Goal: Task Accomplishment & Management: Complete application form

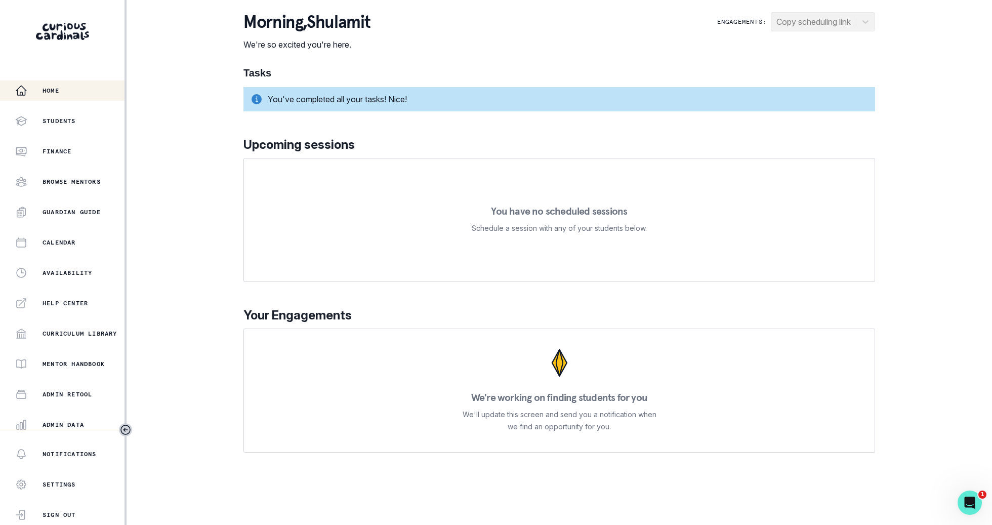
scroll to position [96, 0]
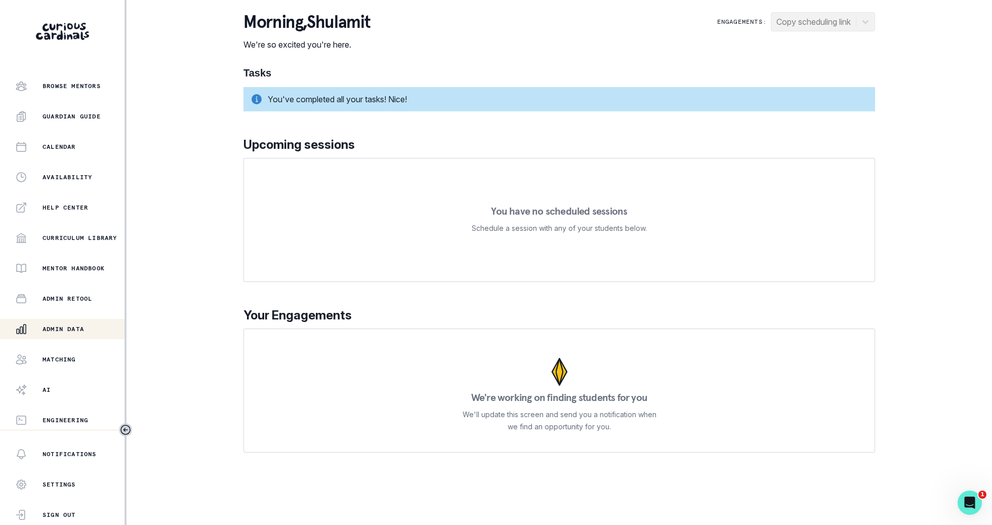
click at [75, 324] on div "Admin Data" at bounding box center [69, 329] width 109 height 12
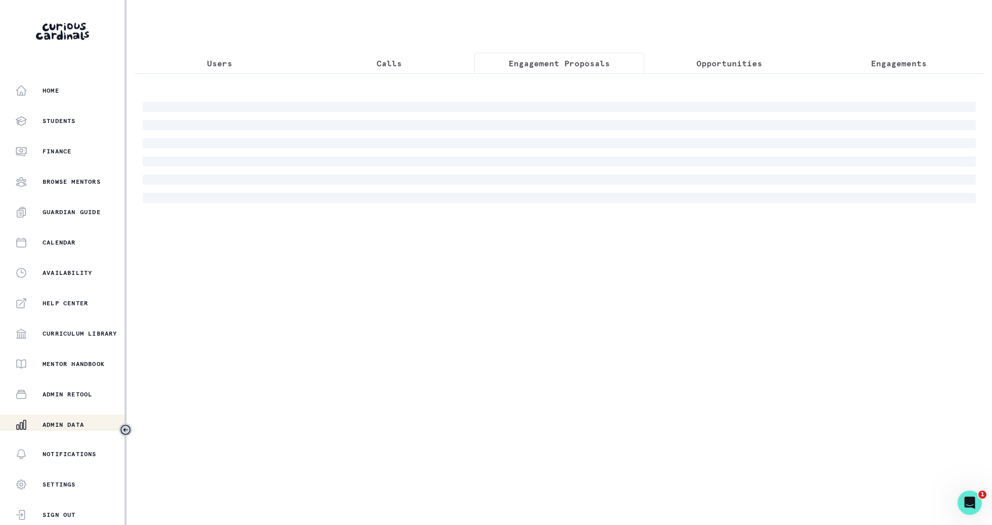
click at [520, 59] on p "Engagement Proposals" at bounding box center [559, 63] width 101 height 12
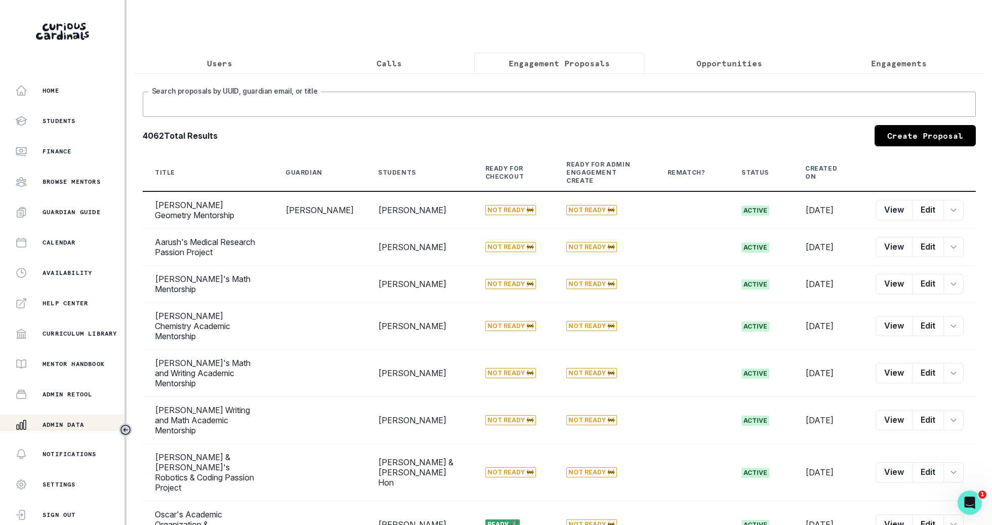
click at [517, 99] on input "Search proposals by UUID, guardian email, or title" at bounding box center [559, 104] width 833 height 25
type input "[PERSON_NAME]"
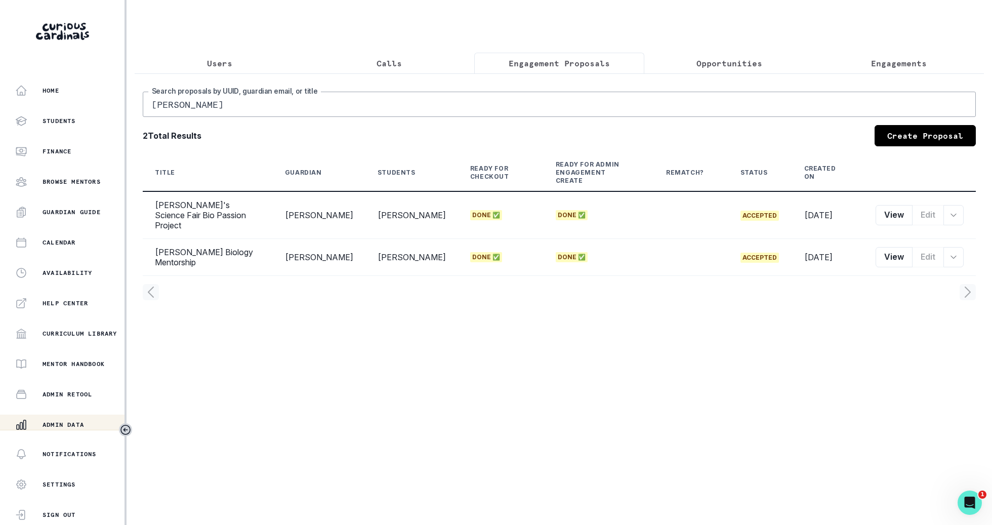
click at [935, 127] on link "Create Proposal" at bounding box center [924, 135] width 101 height 21
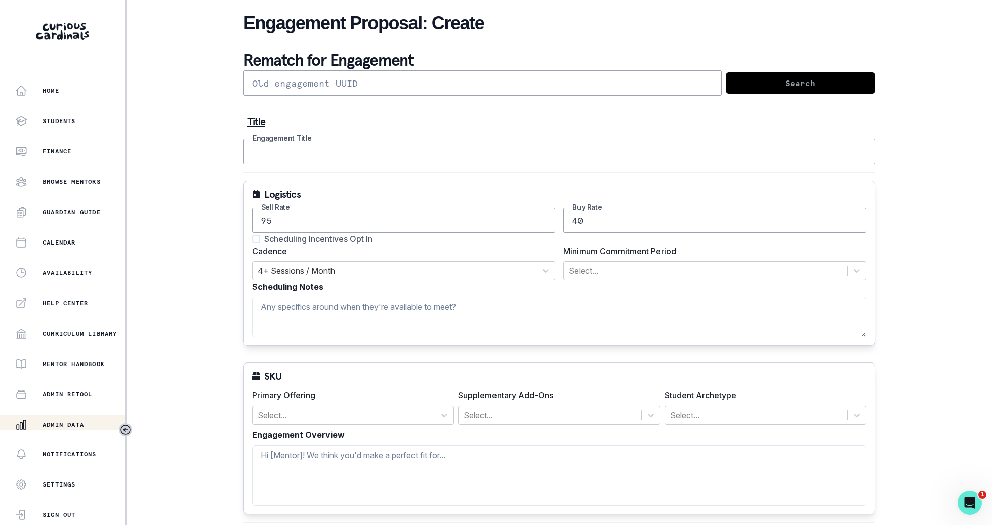
click at [568, 146] on input "Engagement Title" at bounding box center [558, 151] width 631 height 25
type input "[PERSON_NAME]'s AP Physics and Math Mentorship"
click at [358, 231] on input "95" at bounding box center [403, 219] width 303 height 25
click at [361, 242] on span "Scheduling Incentives Opt In" at bounding box center [318, 239] width 108 height 12
click at [252, 239] on input "Scheduling Incentives Opt In" at bounding box center [251, 239] width 1 height 1
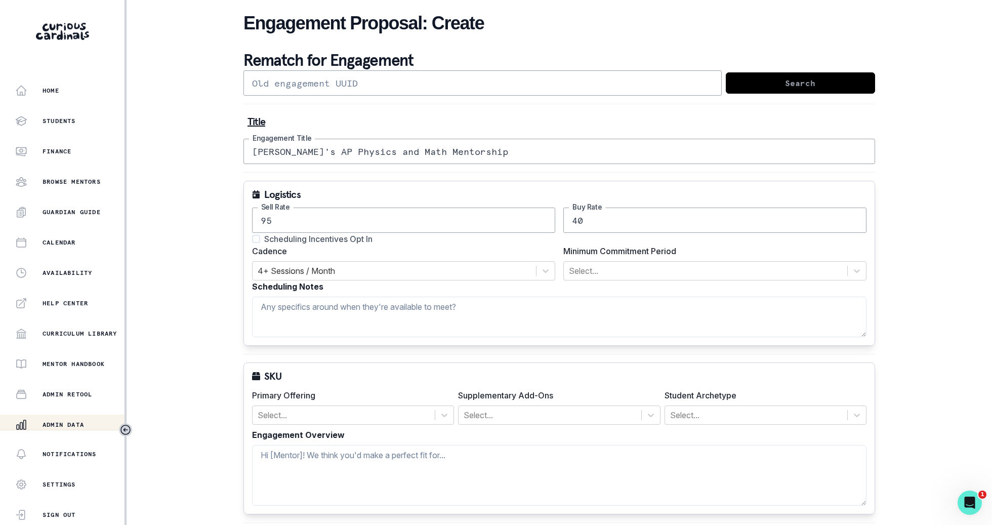
checkbox input "true"
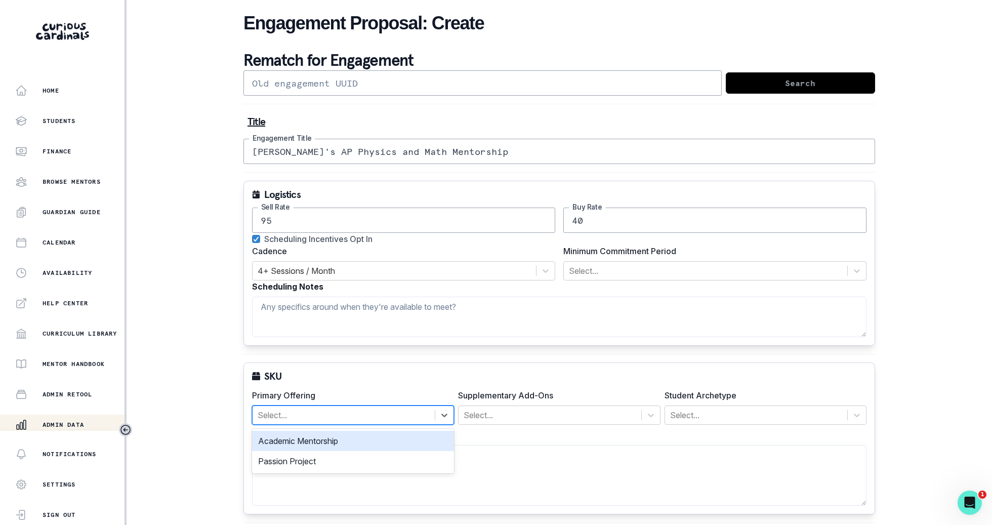
click at [359, 415] on div at bounding box center [344, 415] width 172 height 14
click at [359, 433] on div "Academic Mentorship" at bounding box center [353, 441] width 202 height 20
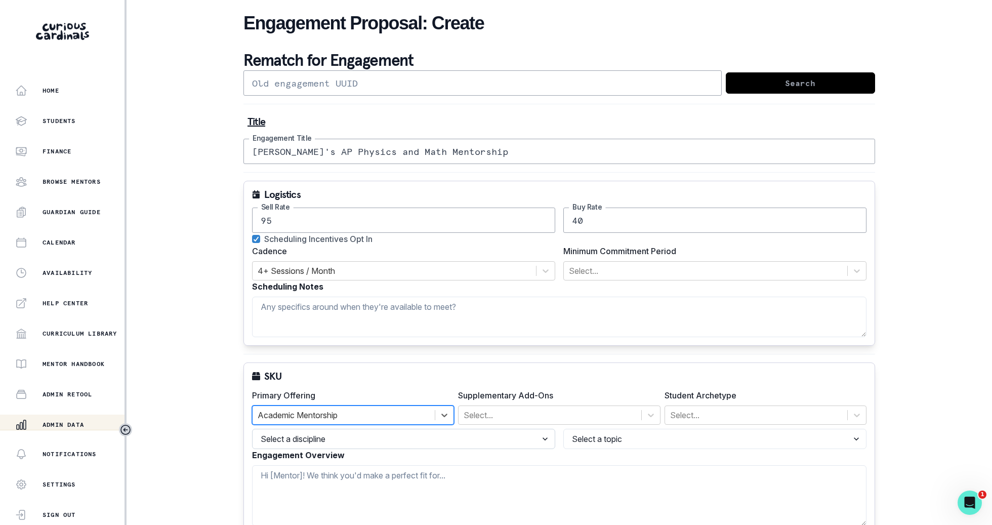
click at [359, 430] on select "Select a discipline Languages Math Other Science Writing" at bounding box center [403, 439] width 303 height 20
select select "b0c47e33-2ef1-4f64-a0f1-8d44947f4a10"
click at [252, 429] on select "Select a discipline Languages Math Other Science Writing" at bounding box center [403, 439] width 303 height 20
click at [649, 436] on select "Select a topic" at bounding box center [714, 439] width 303 height 20
select select "1a16a0dc-5219-443f-83fe-2bd58a15fc0a"
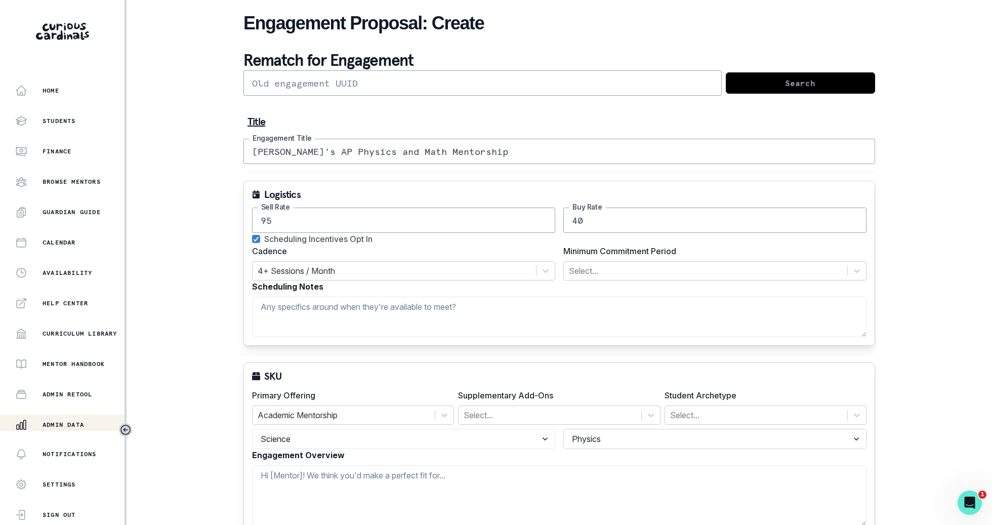
click at [563, 429] on select "Select a topic Physics Chemistry Biology 6-8 Grade Science" at bounding box center [714, 439] width 303 height 20
click at [715, 406] on div "Select..." at bounding box center [756, 415] width 182 height 18
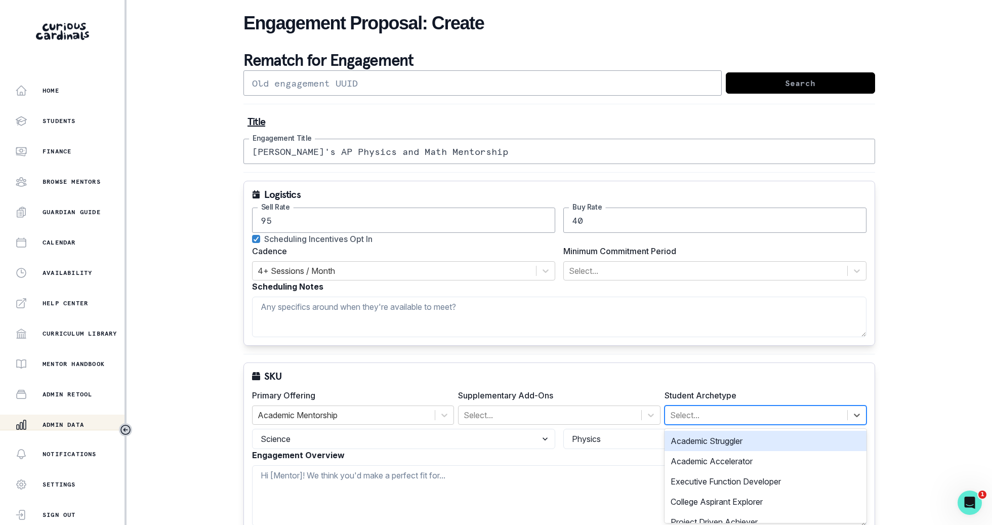
click at [708, 444] on div "Academic Struggler" at bounding box center [765, 441] width 202 height 20
click at [762, 414] on div at bounding box center [788, 415] width 72 height 14
click at [750, 442] on div "Academic Accelerator" at bounding box center [765, 441] width 202 height 20
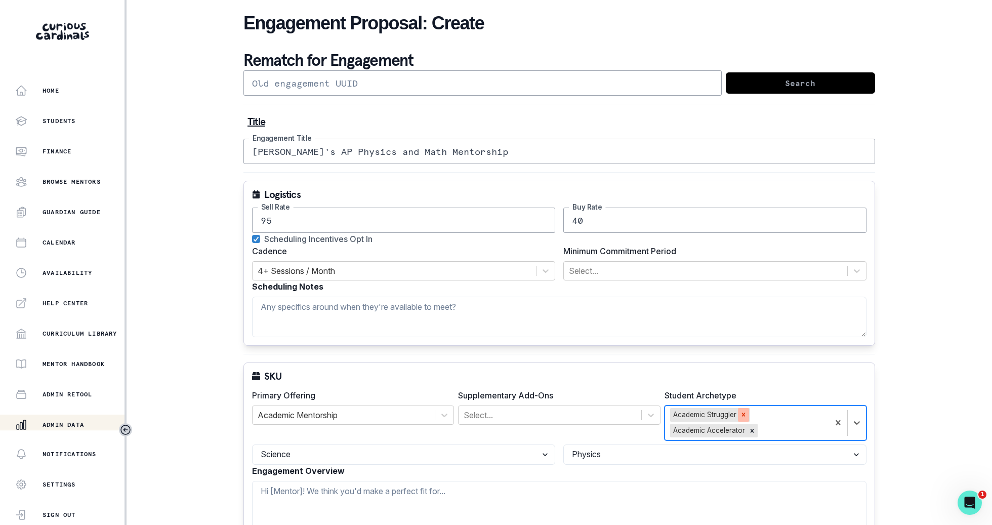
click at [741, 413] on icon "Remove Academic Struggler" at bounding box center [743, 414] width 7 height 7
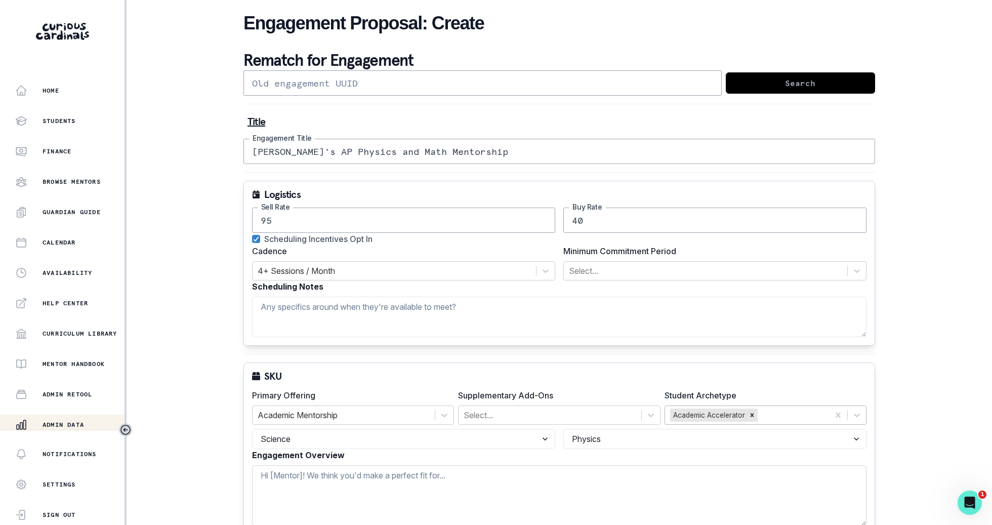
click at [708, 480] on textarea "Engagement Overview" at bounding box center [559, 495] width 614 height 61
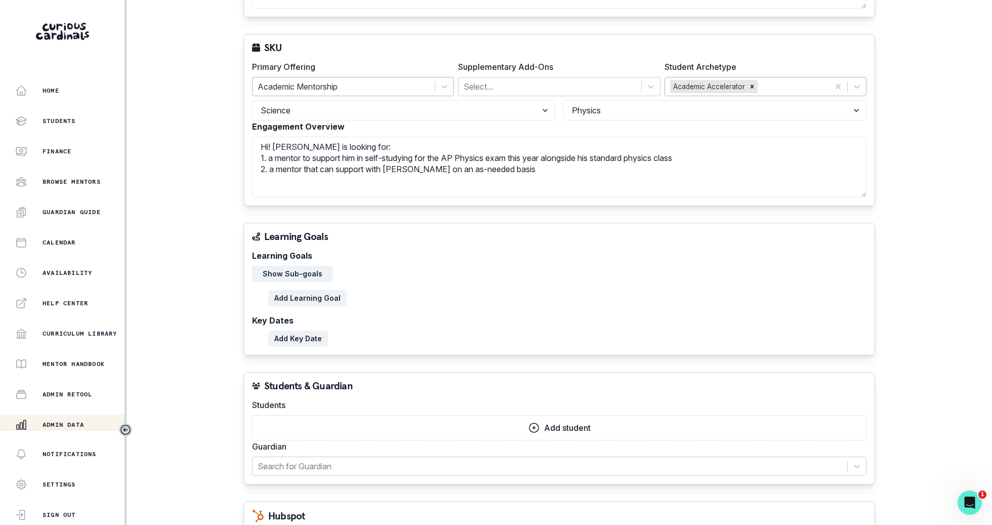
scroll to position [360, 0]
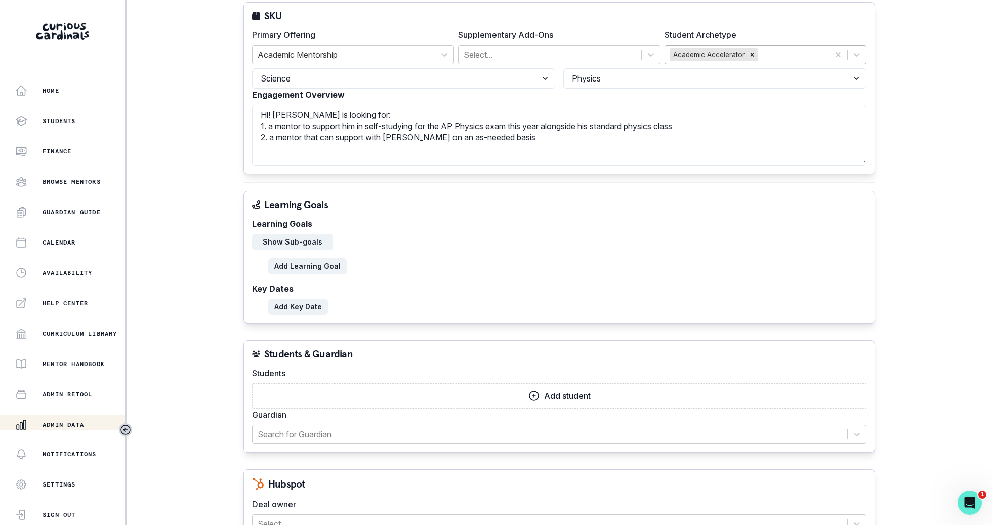
type textarea "Hi! [PERSON_NAME] is looking for: 1. a mentor to support him in self-studying f…"
click at [375, 389] on button "Add student" at bounding box center [559, 395] width 614 height 25
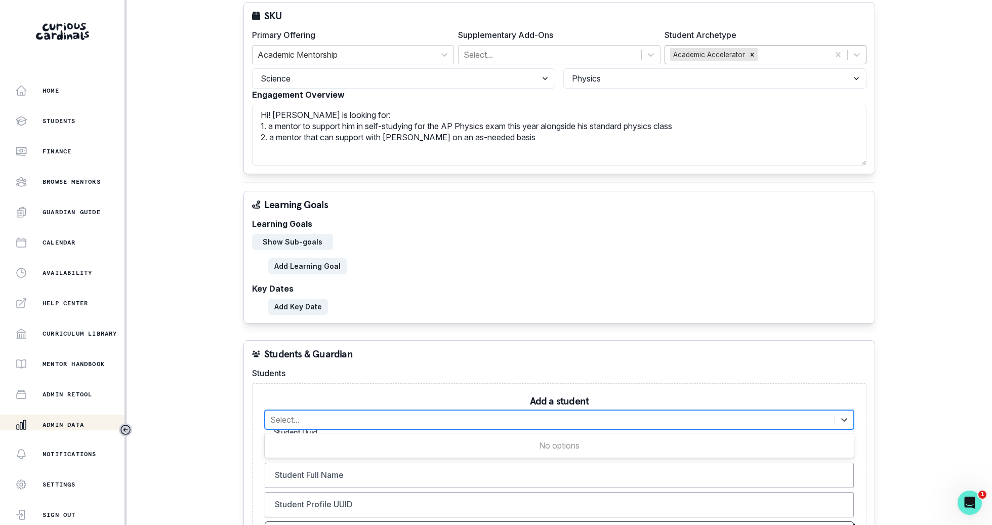
click at [397, 415] on div at bounding box center [549, 419] width 559 height 14
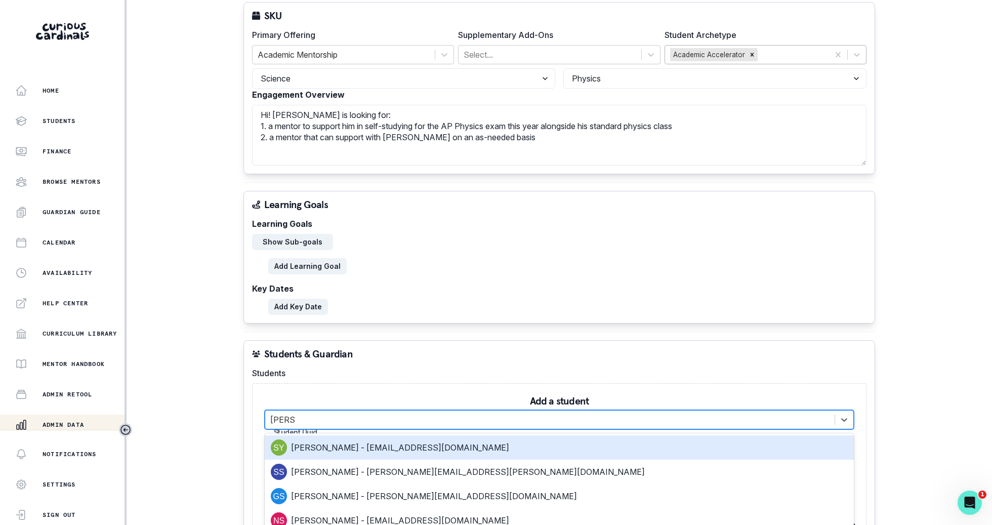
type input "[PERSON_NAME]"
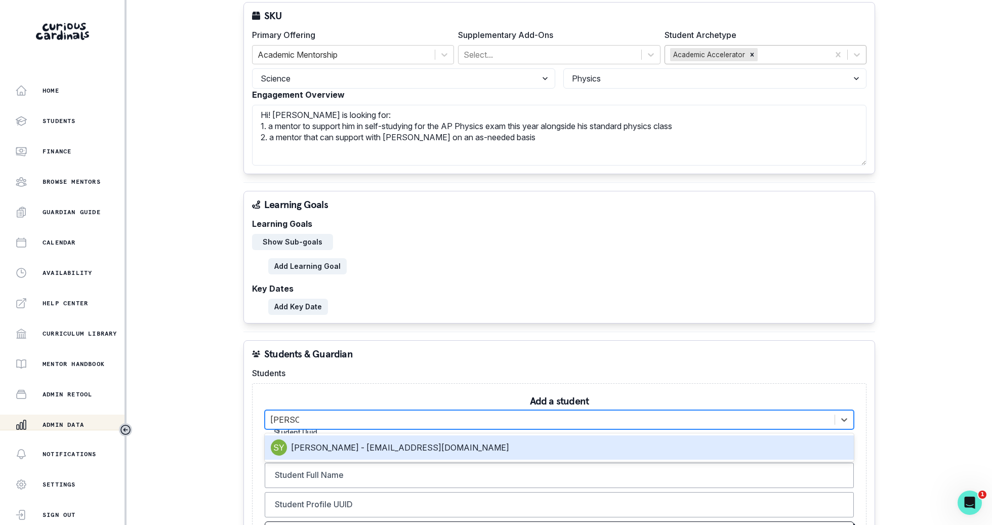
type input "a88d1557-f32c-49c4-ad83-0241bd91b380"
type input "[PERSON_NAME]"
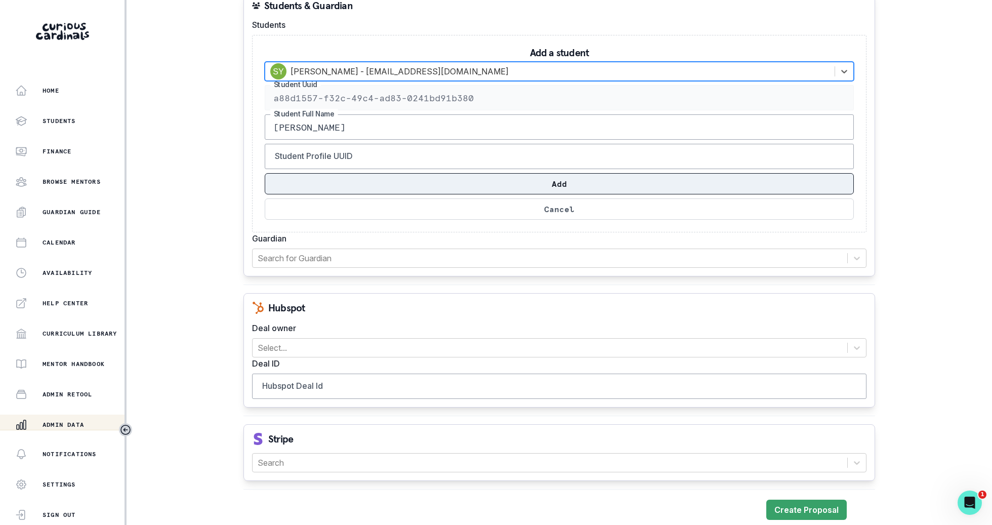
click at [616, 178] on button "Add" at bounding box center [559, 183] width 589 height 21
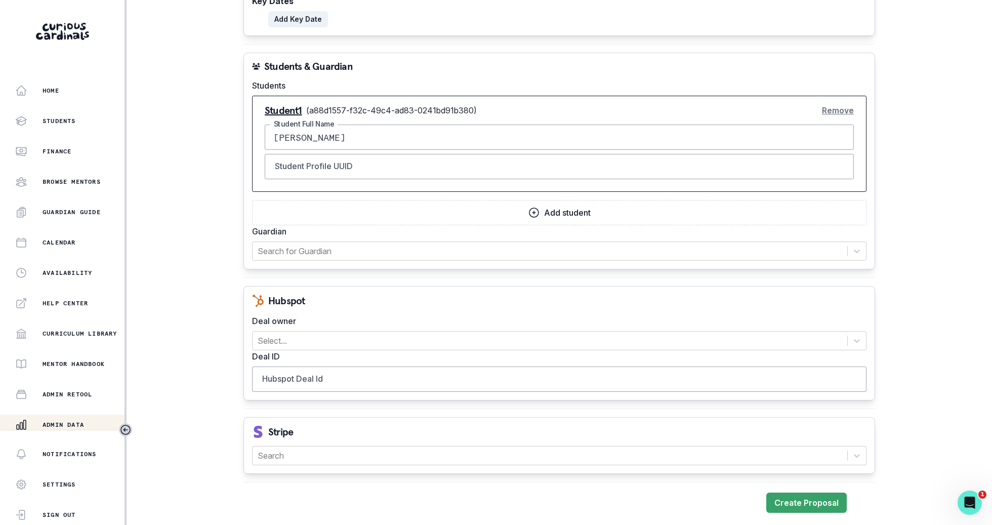
scroll to position [642, 0]
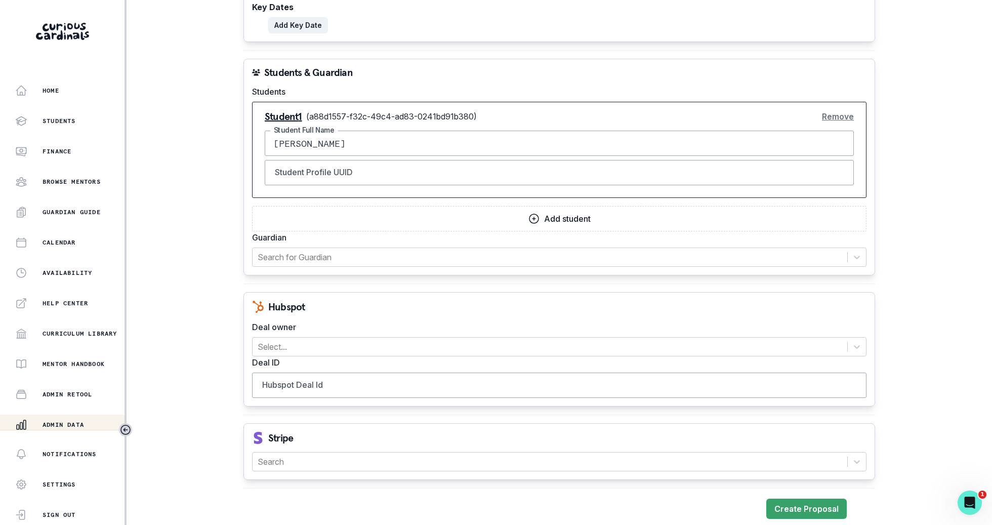
click at [589, 239] on div "Guardian Search for Guardian" at bounding box center [559, 248] width 614 height 35
click at [587, 259] on div at bounding box center [550, 257] width 584 height 14
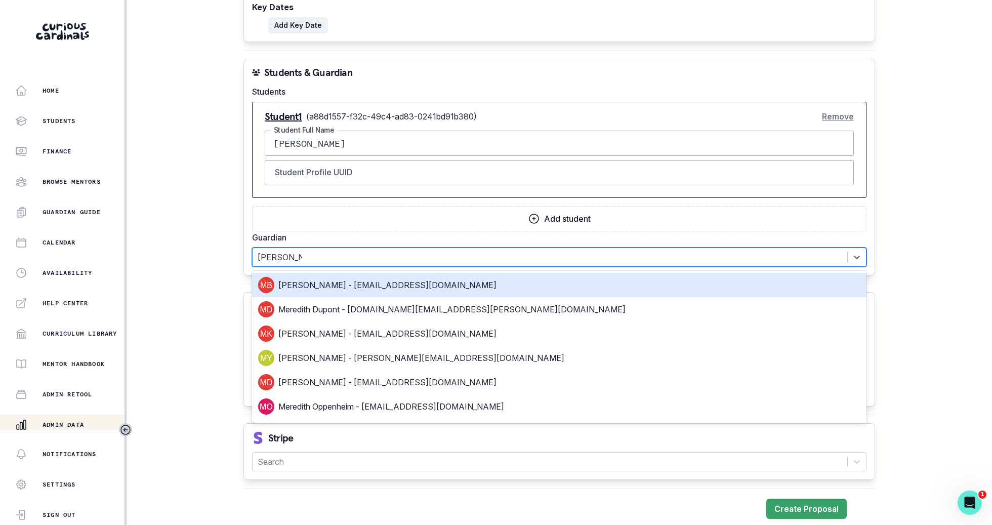
type input "[PERSON_NAME]"
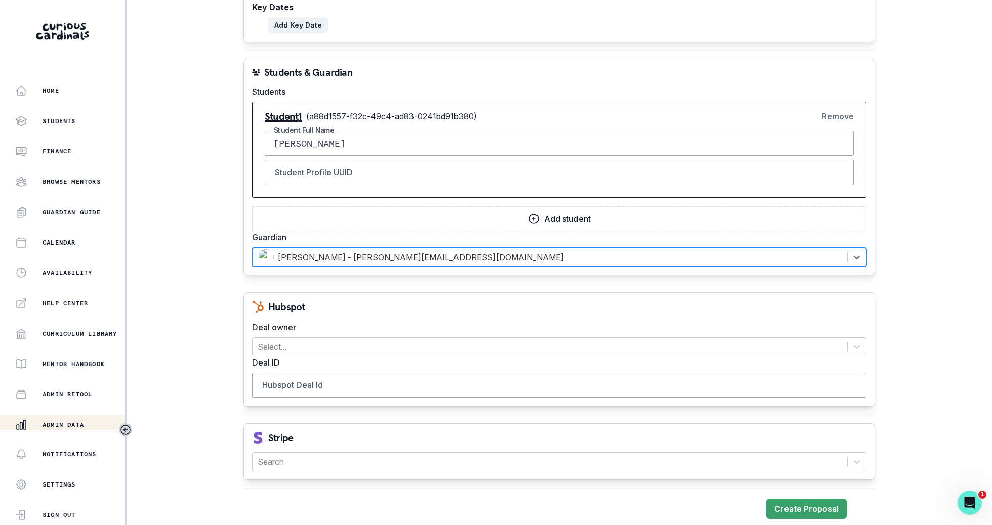
click at [552, 330] on div "Deal owner Select..." at bounding box center [559, 338] width 614 height 35
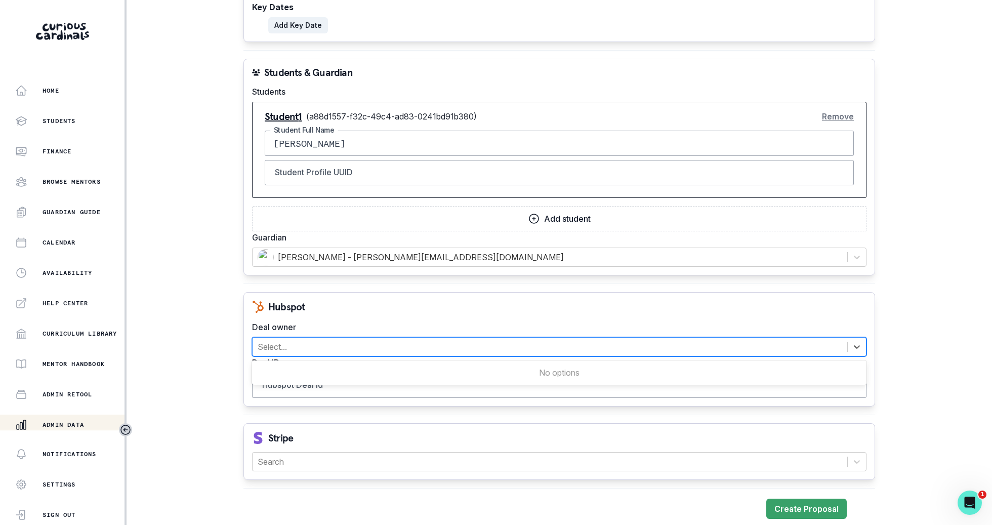
click at [555, 340] on div at bounding box center [550, 347] width 584 height 14
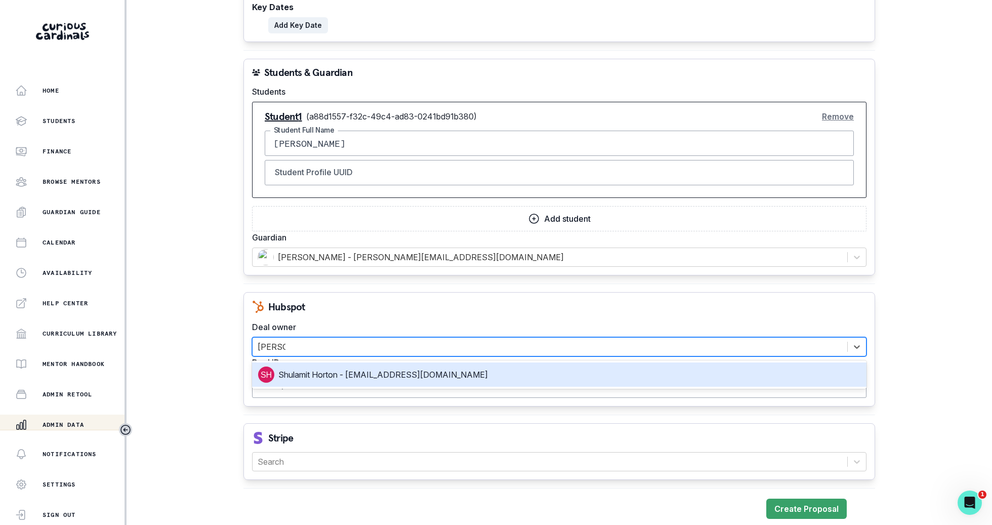
type input "[PERSON_NAME]"
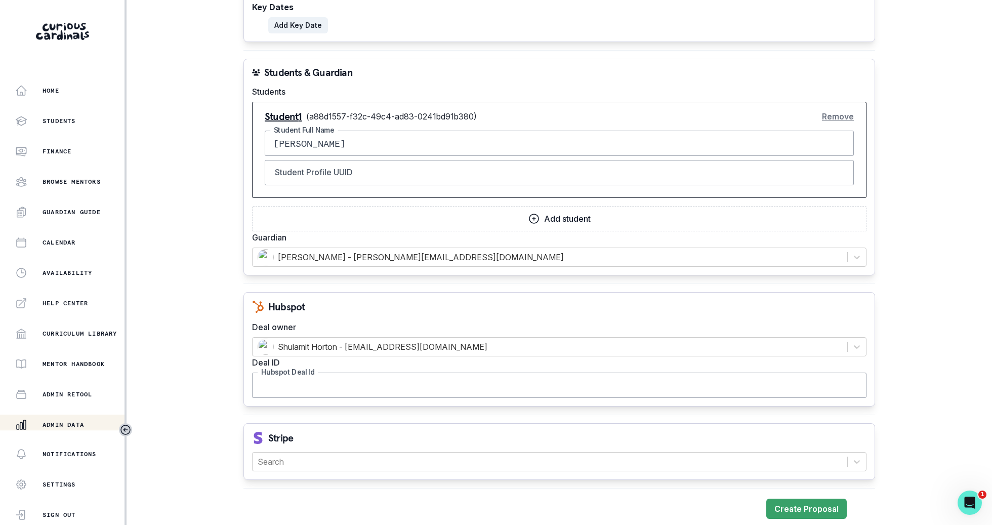
click at [482, 381] on input "Hubspot Deal Id" at bounding box center [559, 384] width 614 height 25
paste input "42959001601"
type input "42959001601"
click at [448, 461] on div at bounding box center [550, 461] width 584 height 14
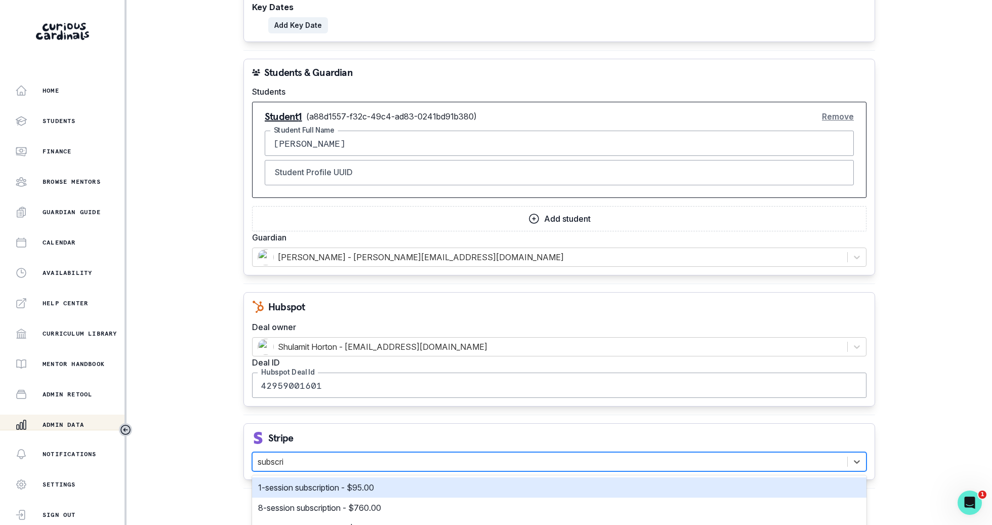
type input "subscrip"
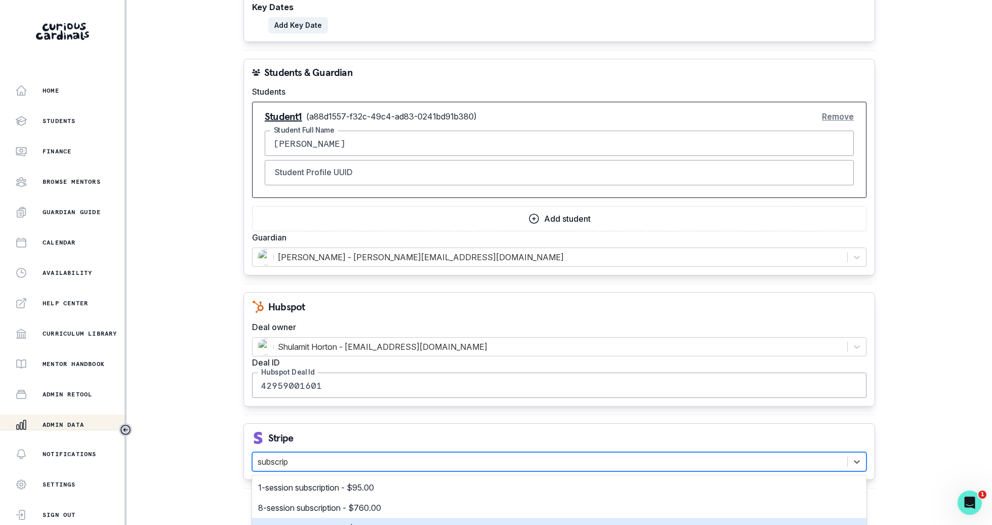
click at [427, 522] on div "4-session subscription - $380.00" at bounding box center [559, 528] width 602 height 12
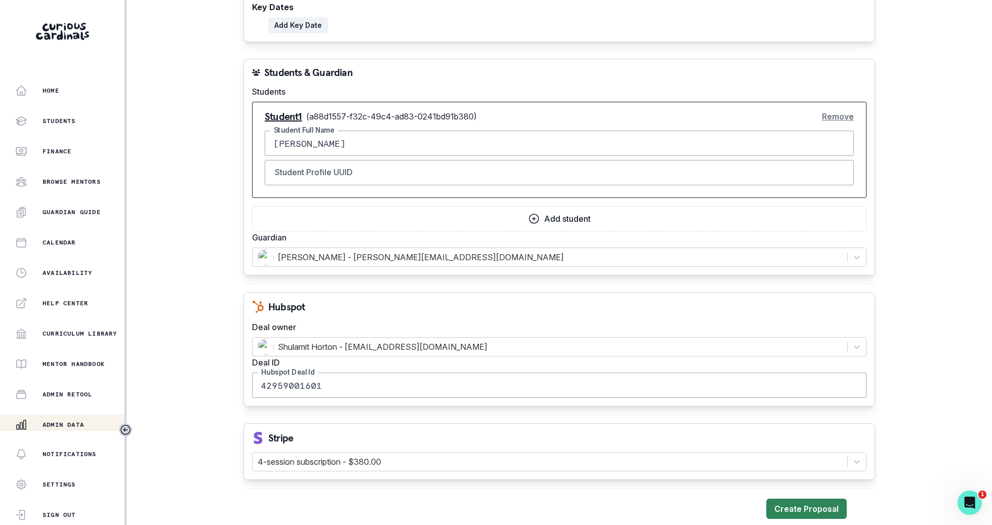
click at [800, 498] on button "Create Proposal" at bounding box center [806, 508] width 80 height 20
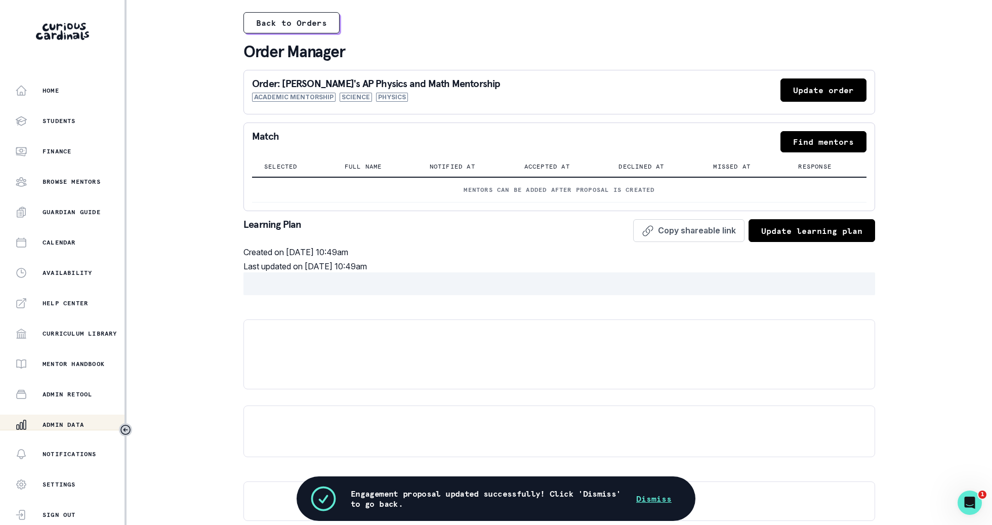
click at [853, 143] on button "Find mentors" at bounding box center [823, 141] width 86 height 21
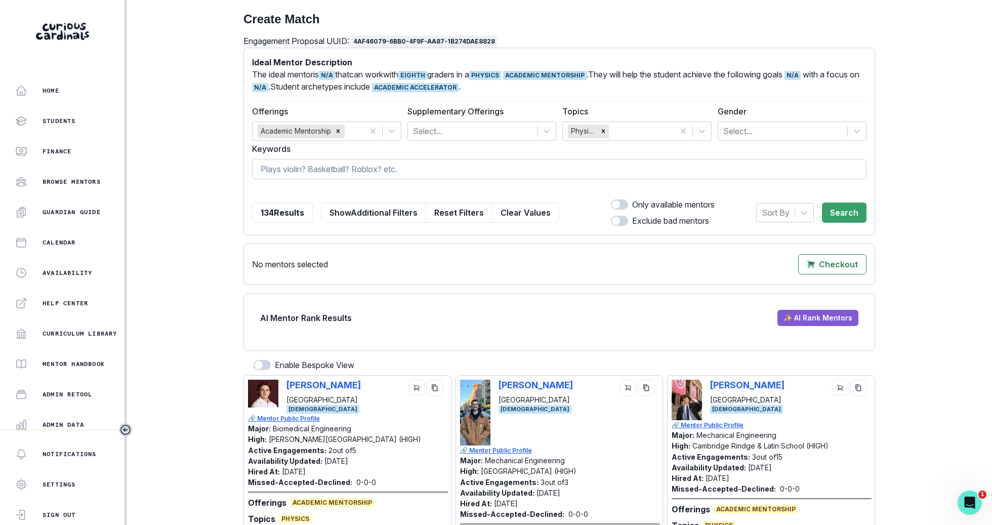
click at [634, 165] on input at bounding box center [559, 169] width 614 height 20
type input "[PERSON_NAME]"
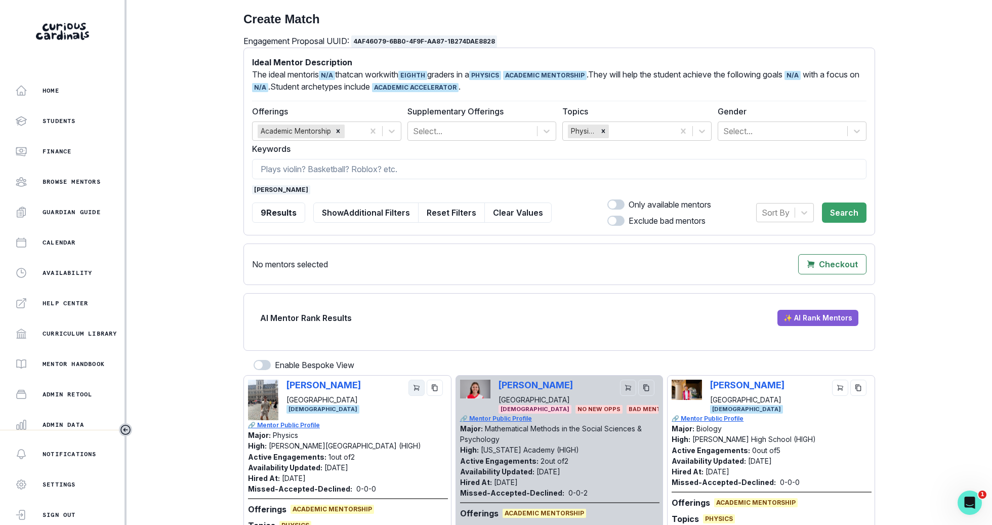
click at [417, 387] on icon "cart" at bounding box center [416, 388] width 6 height 6
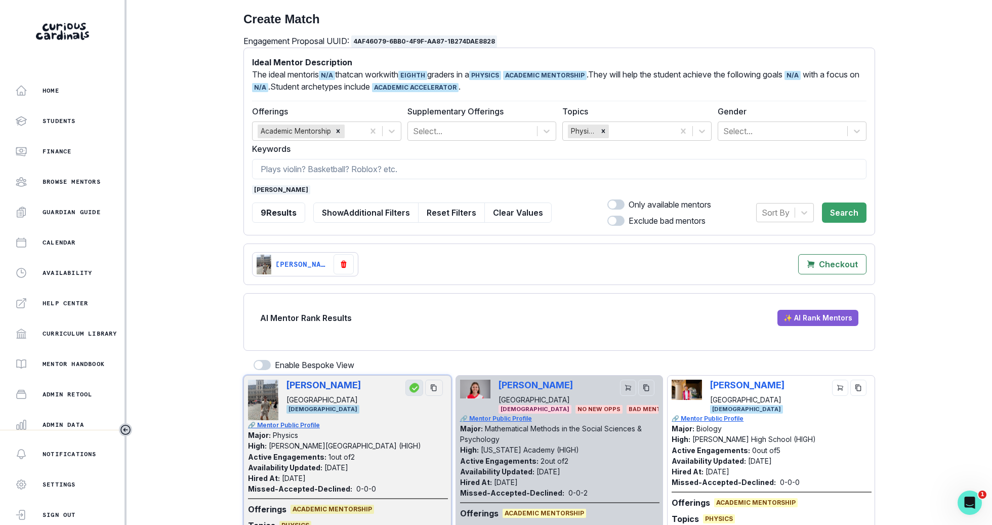
click at [255, 187] on span "[PERSON_NAME]" at bounding box center [281, 189] width 58 height 9
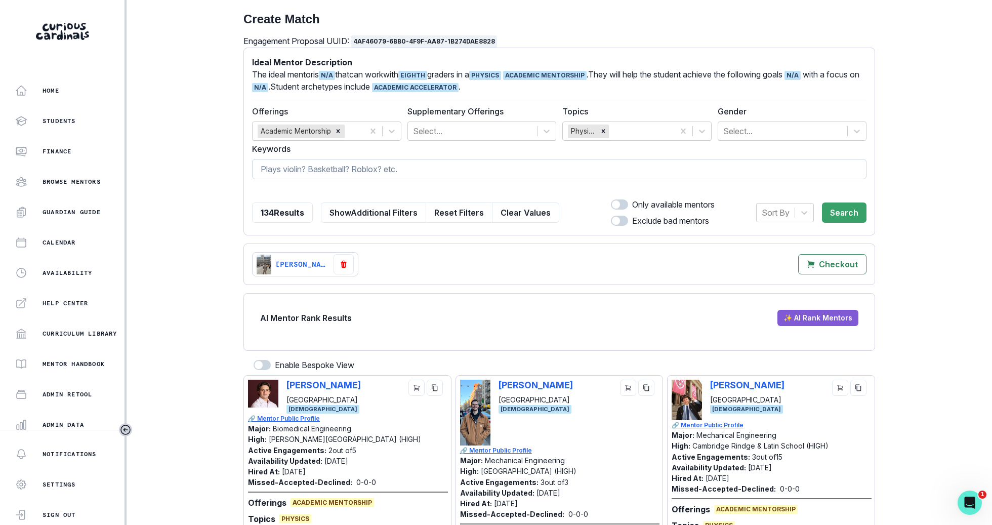
click at [313, 164] on input at bounding box center [559, 169] width 614 height 20
type input "jad"
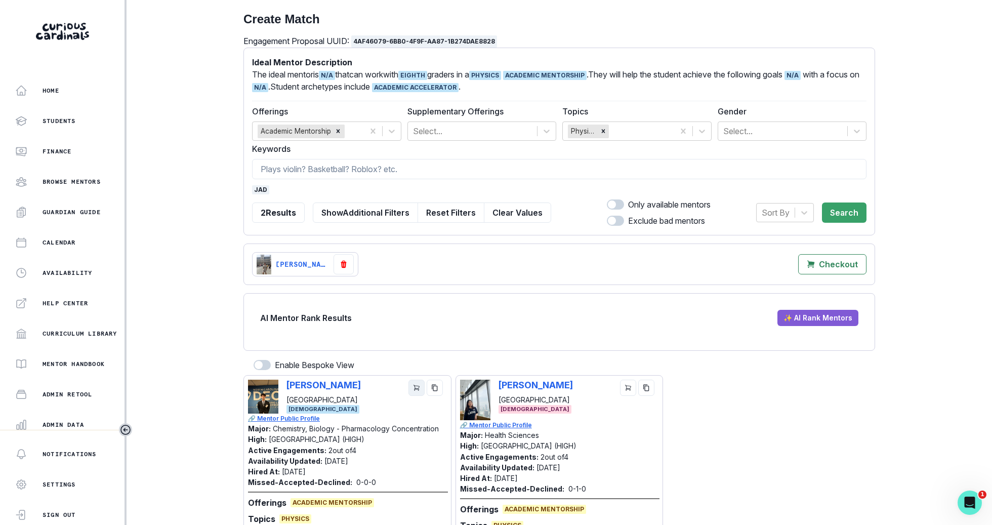
click at [414, 388] on icon "cart" at bounding box center [416, 387] width 7 height 7
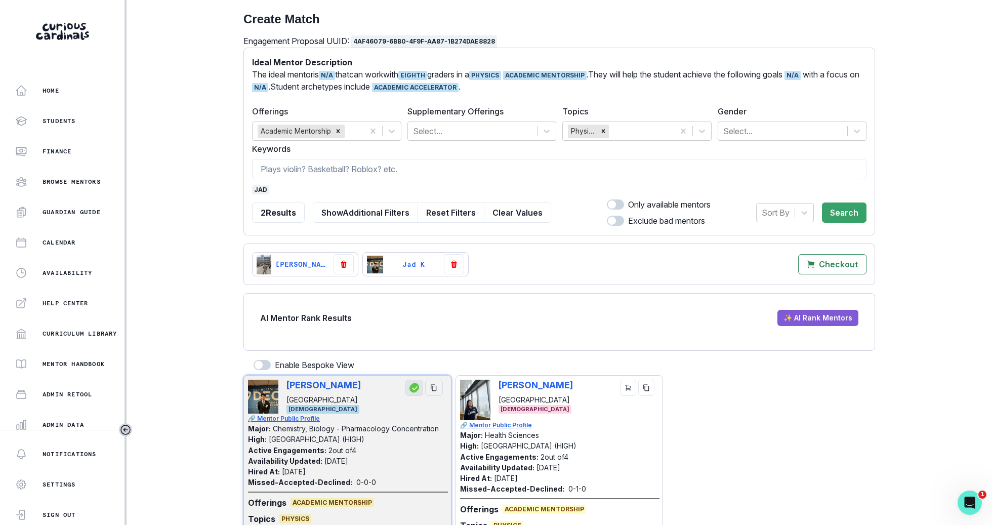
click at [263, 187] on span "jad" at bounding box center [260, 189] width 17 height 9
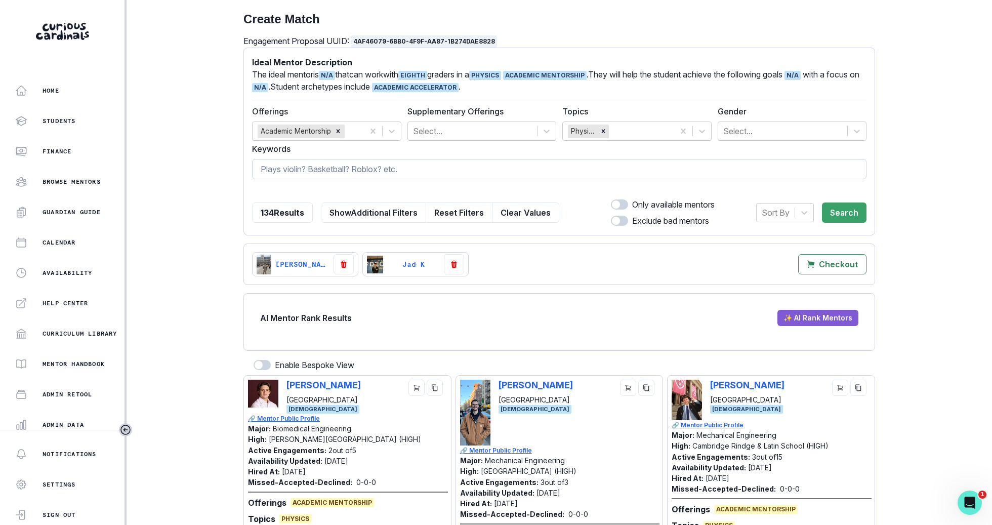
click at [471, 168] on input at bounding box center [559, 169] width 614 height 20
type input "[PERSON_NAME]"
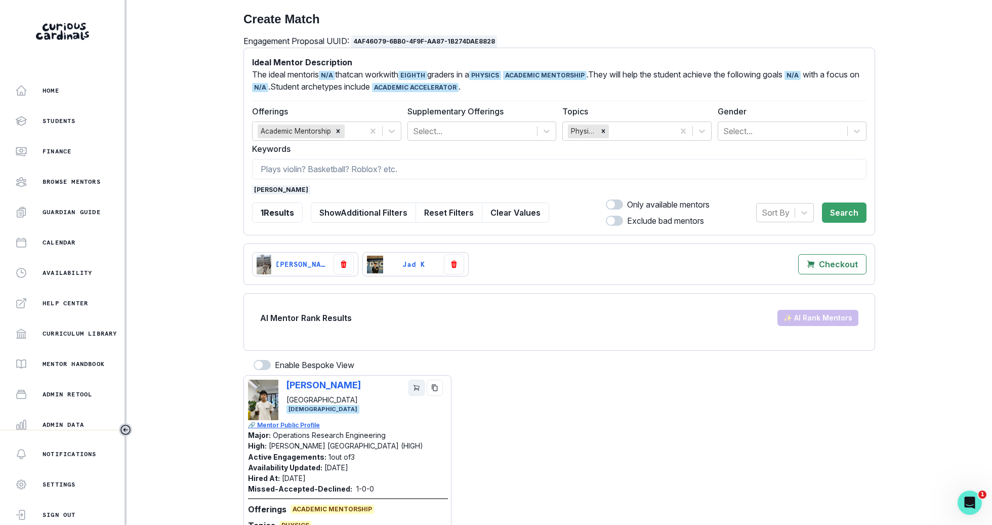
click at [414, 386] on icon "cart" at bounding box center [416, 388] width 6 height 6
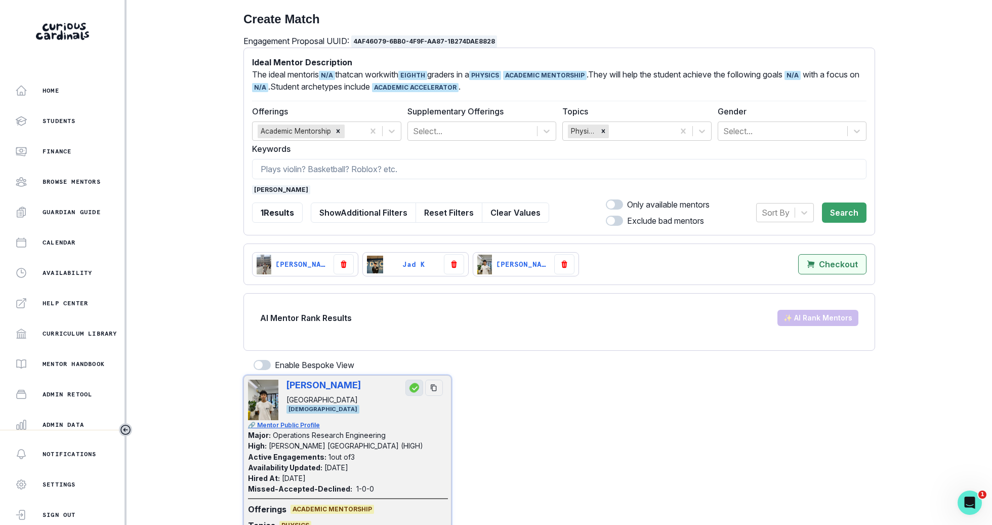
click at [824, 266] on p "Checkout" at bounding box center [838, 265] width 39 height 10
select select "CASCADE"
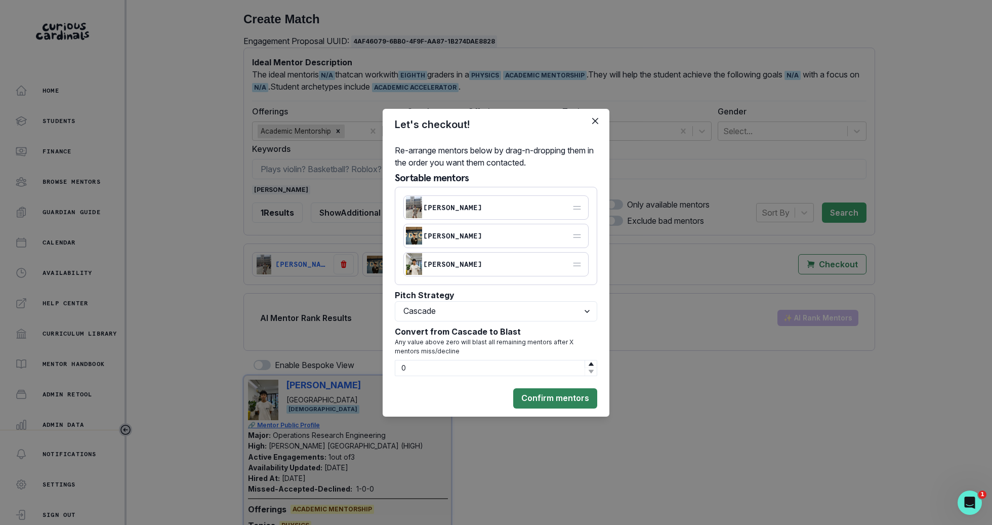
click at [555, 398] on button "Confirm mentors" at bounding box center [555, 398] width 84 height 20
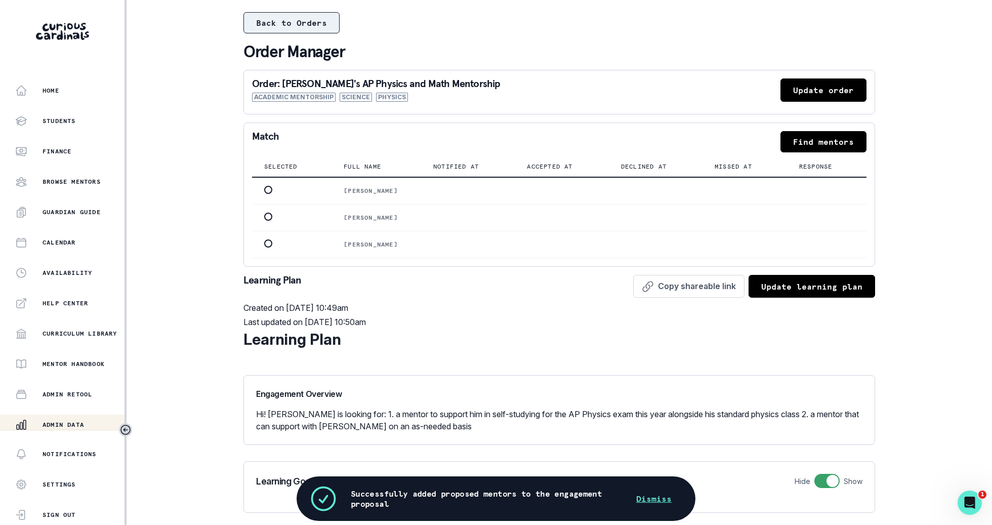
click at [318, 26] on button "Back to Orders" at bounding box center [291, 22] width 96 height 21
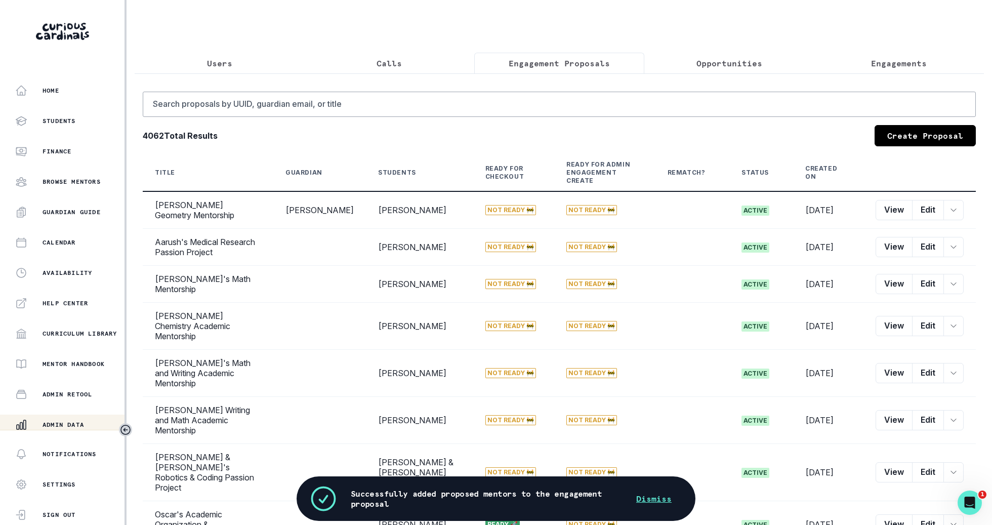
click at [734, 67] on p "Opportunities" at bounding box center [729, 63] width 66 height 12
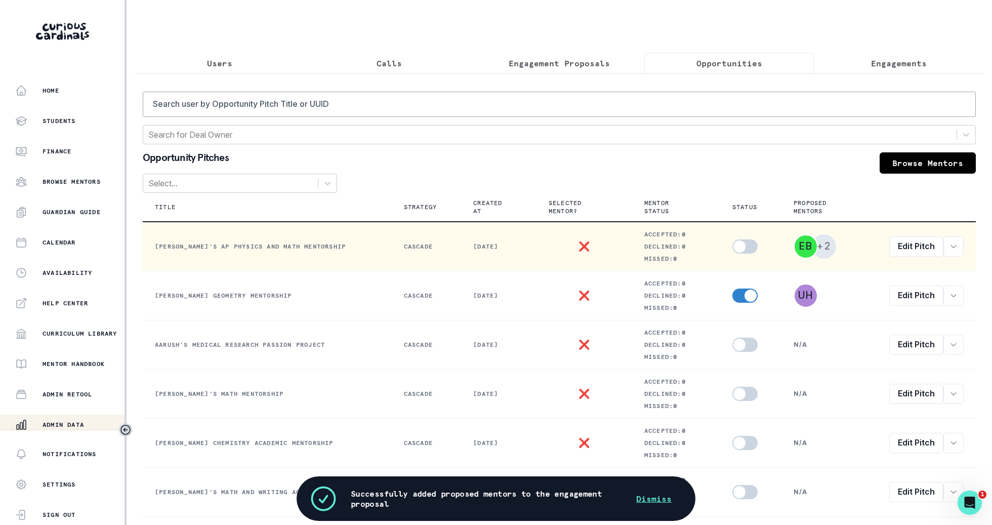
click at [736, 253] on td at bounding box center [750, 247] width 61 height 50
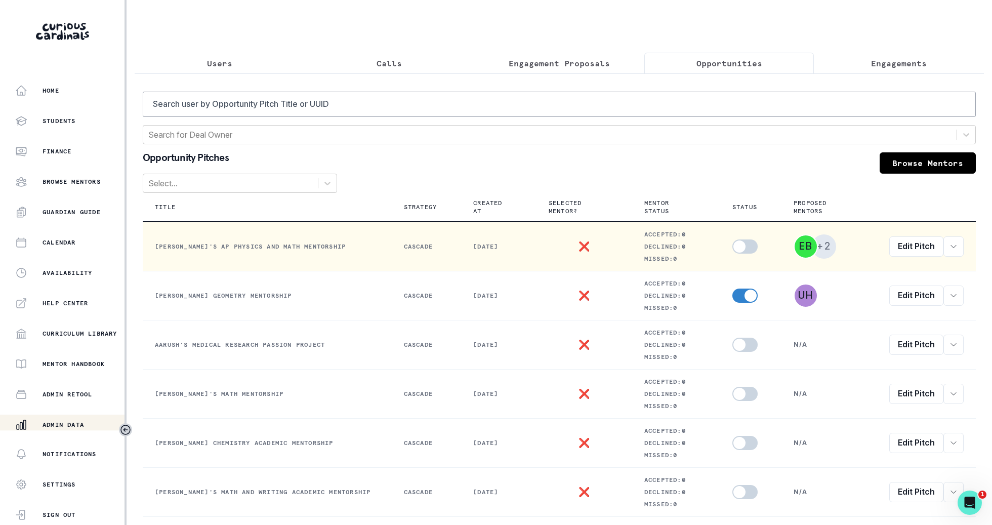
click at [740, 249] on span at bounding box center [744, 246] width 25 height 14
click at [732, 239] on input "checkbox" at bounding box center [732, 239] width 1 height 1
checkbox input "true"
